Goal: Communication & Community: Answer question/provide support

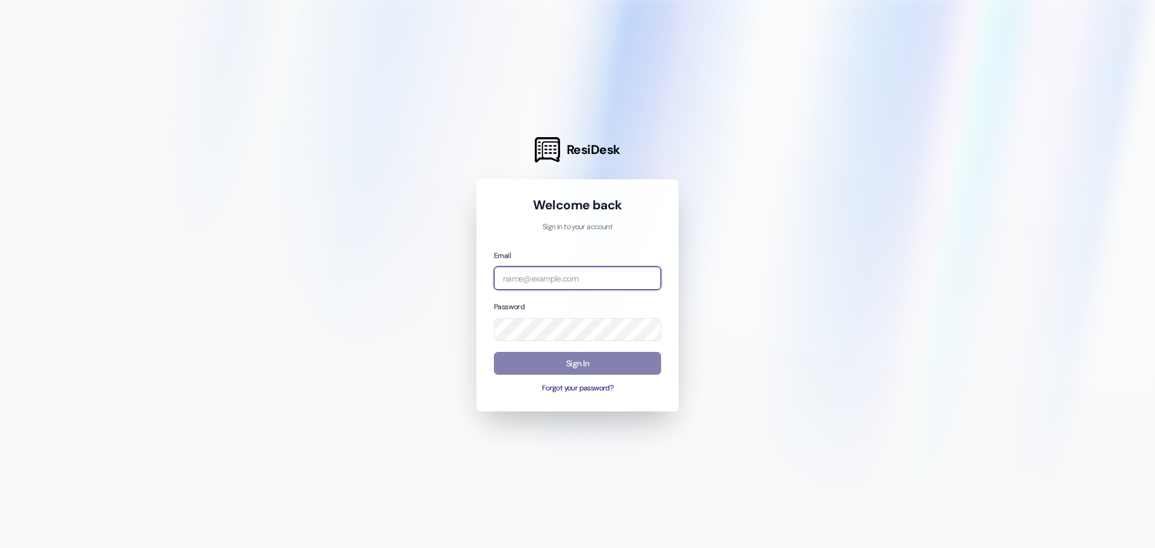
click at [557, 276] on input "email" at bounding box center [577, 278] width 167 height 23
type input "[EMAIL_ADDRESS][DOMAIN_NAME]"
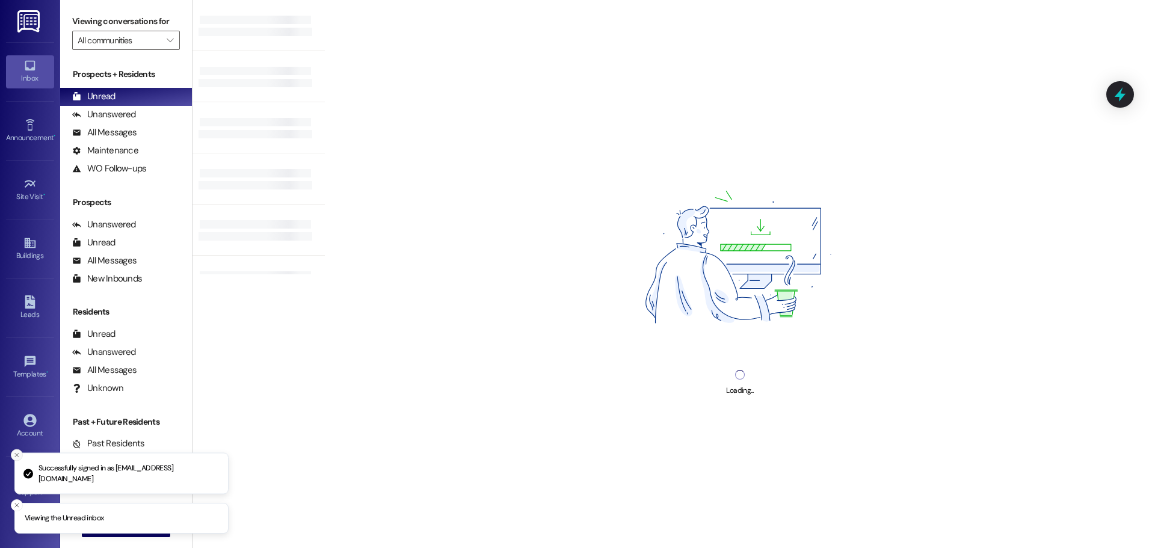
click at [16, 457] on line "Close toast" at bounding box center [17, 456] width 4 height 4
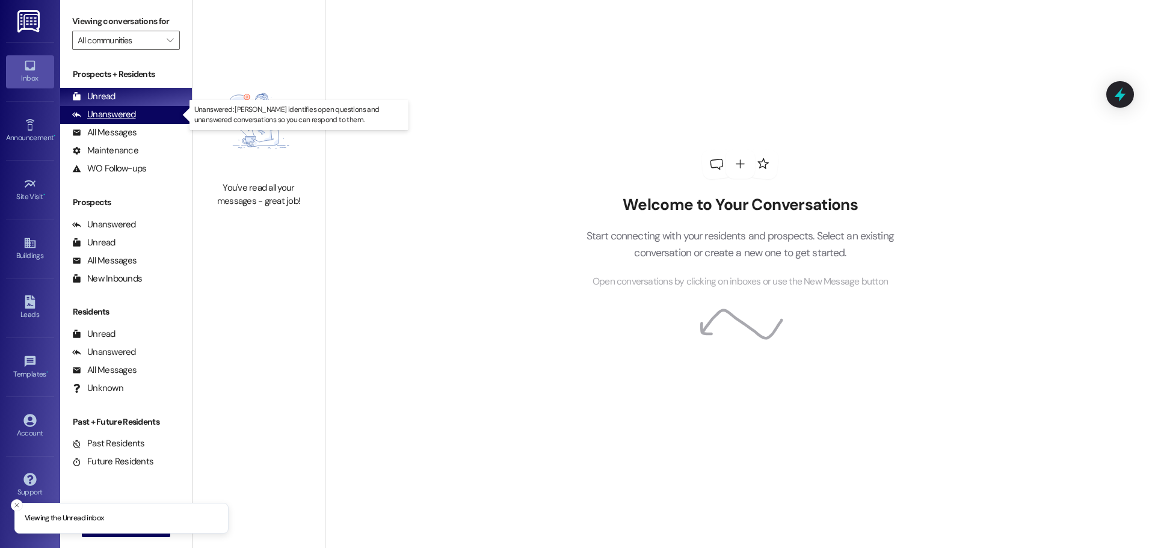
click at [122, 115] on div "Unanswered" at bounding box center [104, 114] width 64 height 13
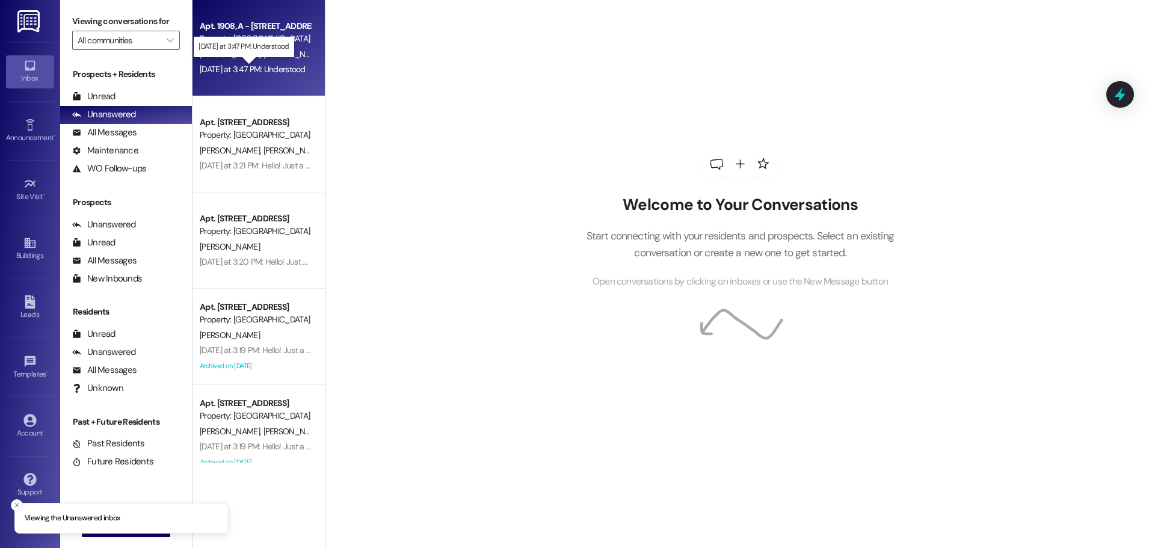
click at [227, 74] on div "[DATE] at 3:47 PM: Understood [DATE] at 3:47 PM: Understood" at bounding box center [253, 69] width 106 height 11
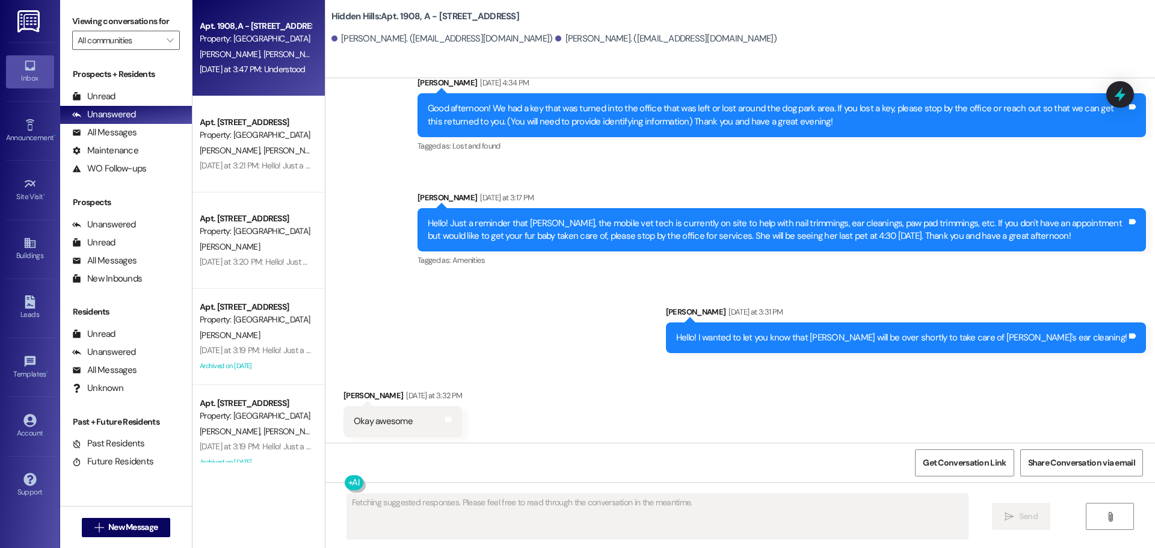
scroll to position [6805, 0]
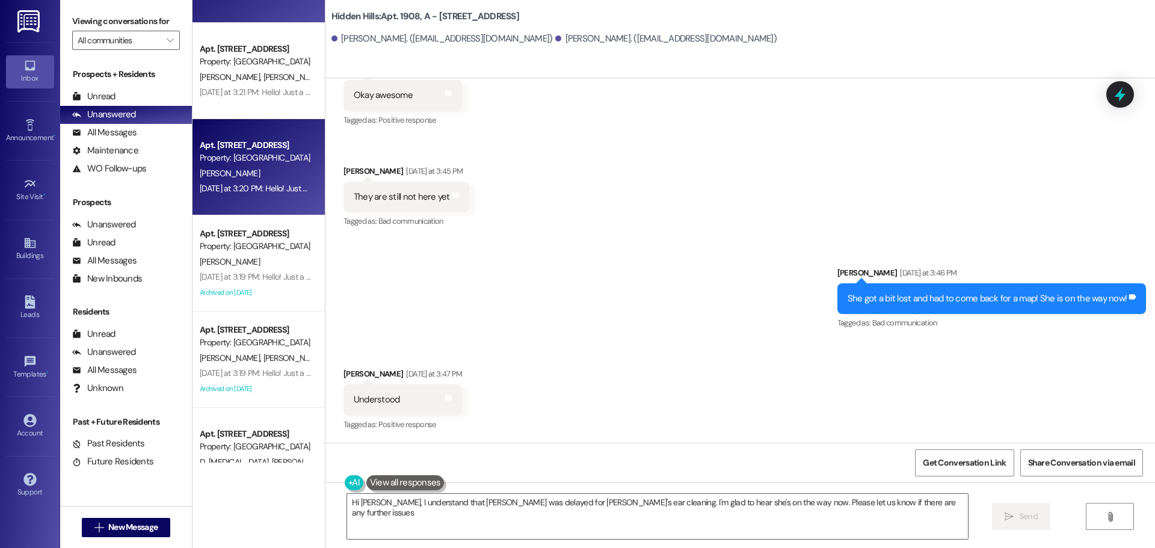
type textarea "Hi [PERSON_NAME], I understand that [PERSON_NAME] was delayed for [PERSON_NAME]…"
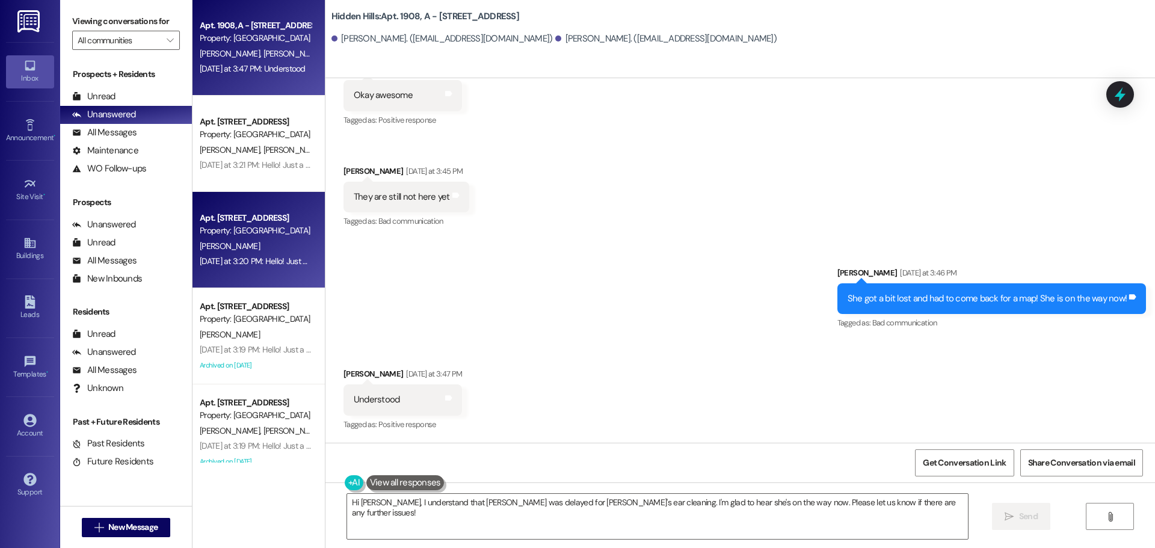
scroll to position [0, 0]
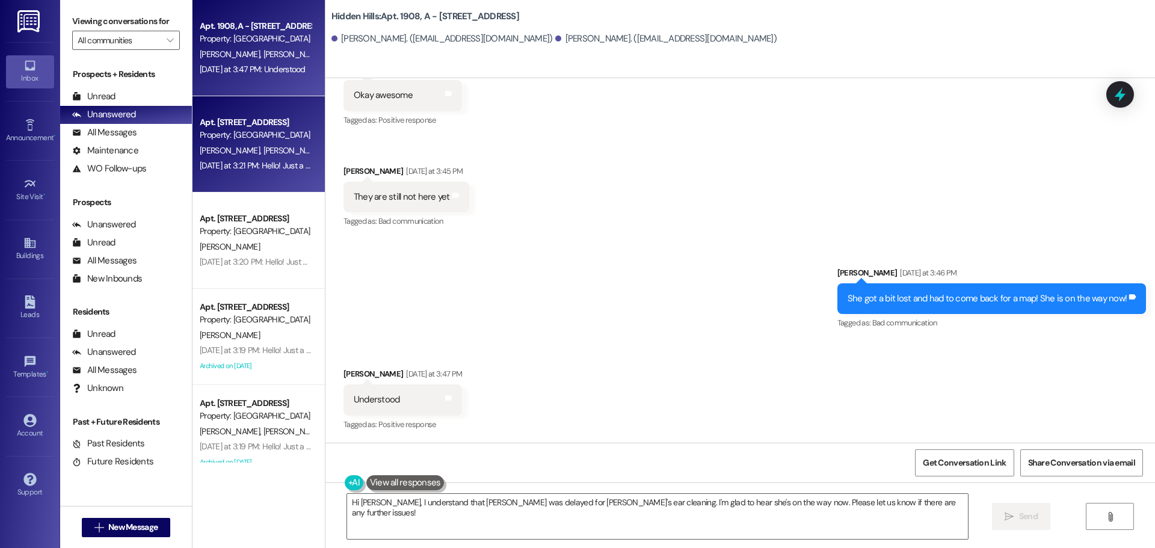
click at [243, 158] on div "[DATE] at 3:21 PM: Hello! Just a reminder that [PERSON_NAME], the mobile vet te…" at bounding box center [256, 165] width 114 height 15
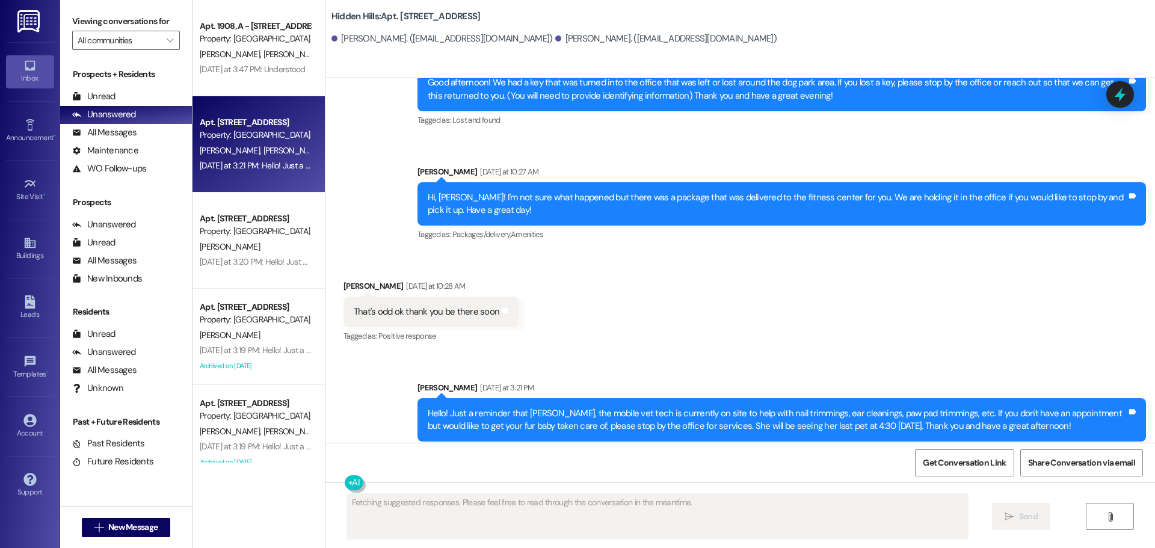
scroll to position [6625, 0]
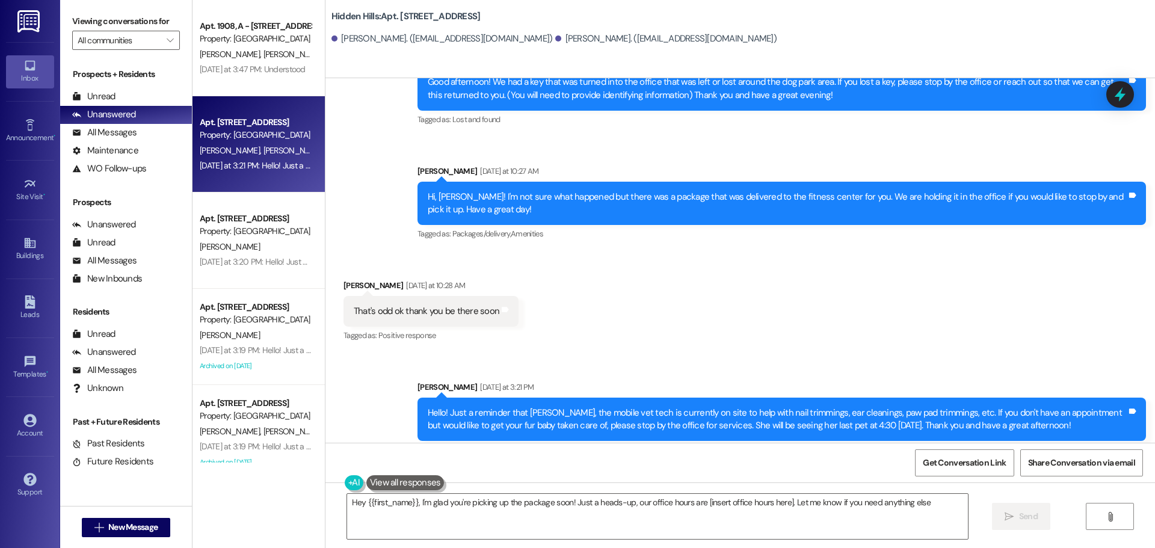
type textarea "Hey {{first_name}}, I'm glad you're picking up the package soon! Just a heads-u…"
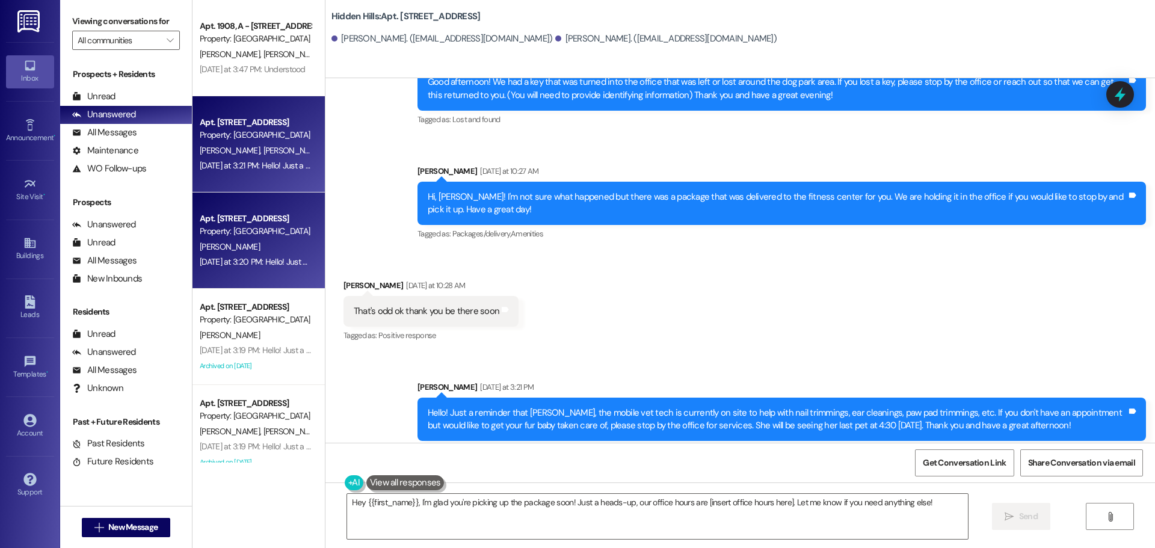
click at [245, 238] on div "Apt. [STREET_ADDRESS] Property: [GEOGRAPHIC_DATA]" at bounding box center [256, 225] width 114 height 28
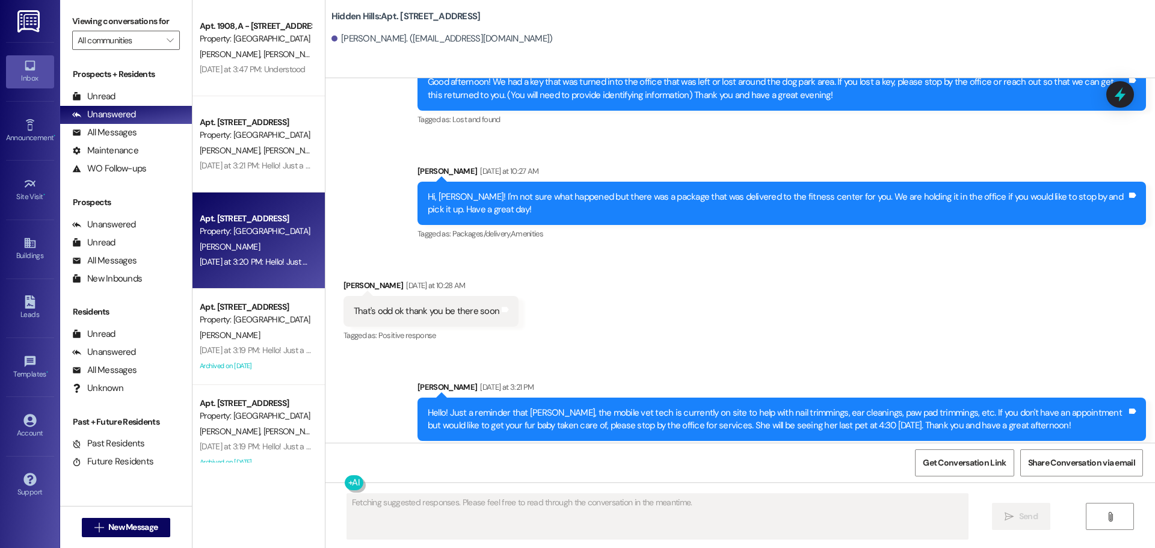
scroll to position [3427, 0]
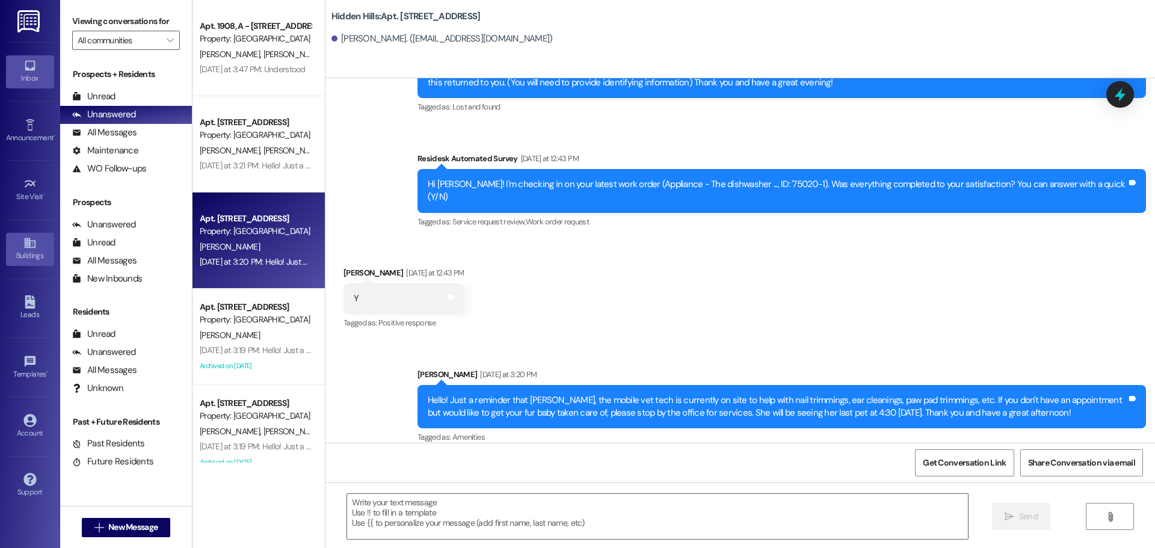
click at [32, 253] on div "Buildings" at bounding box center [30, 256] width 60 height 12
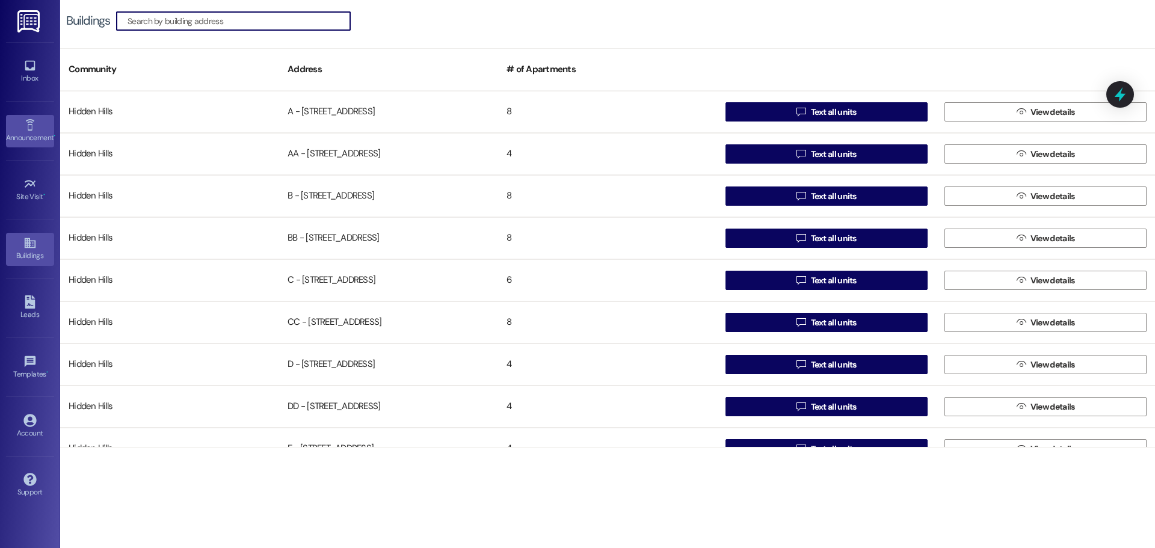
click at [27, 126] on icon at bounding box center [29, 125] width 13 height 13
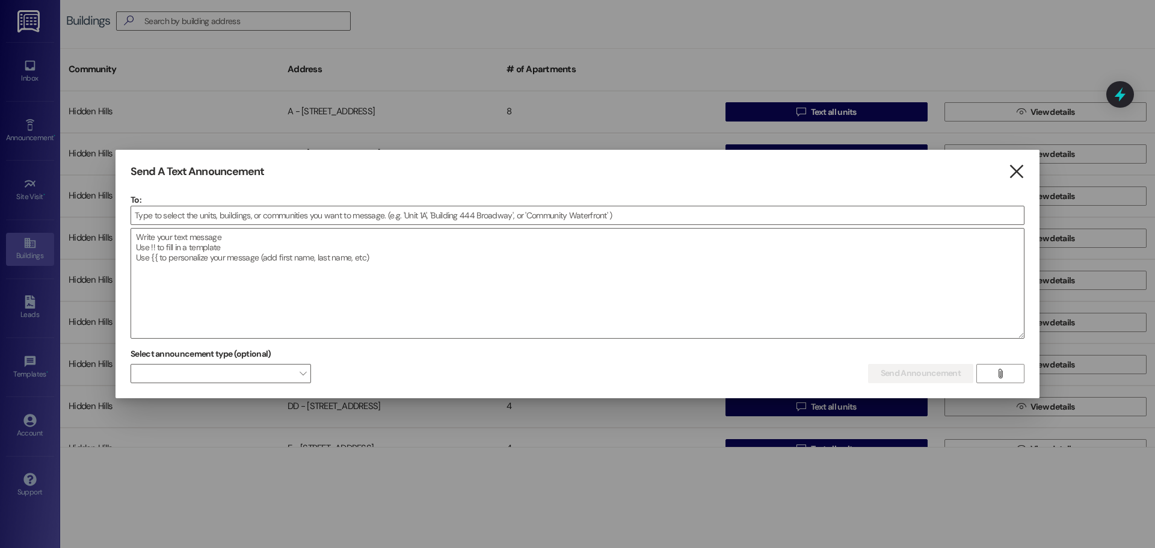
click at [1018, 174] on icon "" at bounding box center [1017, 171] width 16 height 13
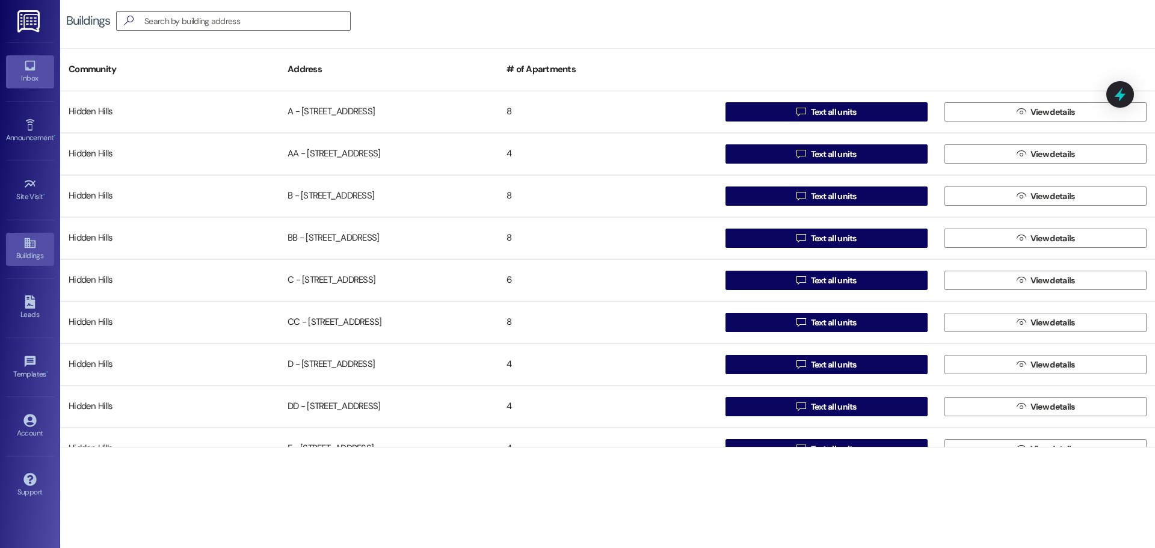
click at [38, 76] on div "Inbox" at bounding box center [30, 78] width 60 height 12
